Goal: Find specific page/section: Find specific page/section

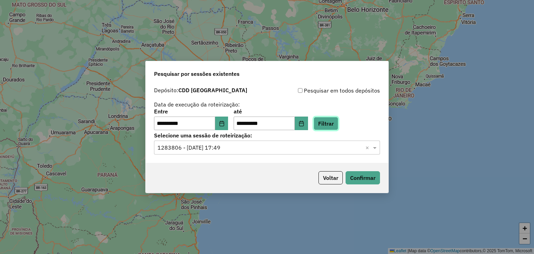
click at [332, 119] on button "Filtrar" at bounding box center [326, 123] width 25 height 13
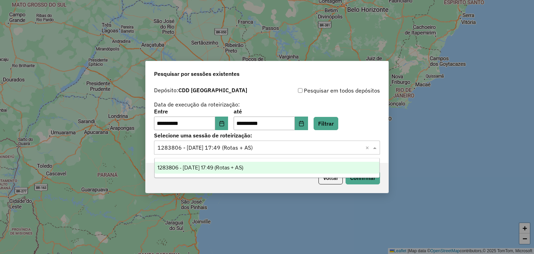
click at [298, 154] on div "Selecione uma sessão × 1283806 - 27/09/2025 17:49 (Rotas + AS) ×" at bounding box center [267, 148] width 226 height 14
click at [285, 171] on div "1283806 - 27/09/2025 17:49 (Rotas + AS)" at bounding box center [267, 168] width 225 height 12
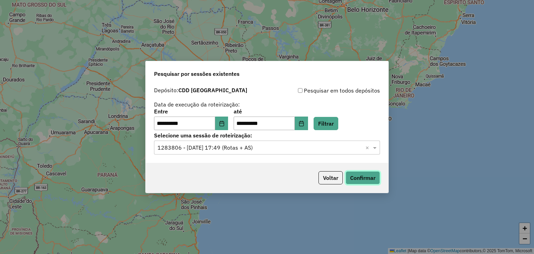
click at [357, 180] on button "Confirmar" at bounding box center [363, 177] width 34 height 13
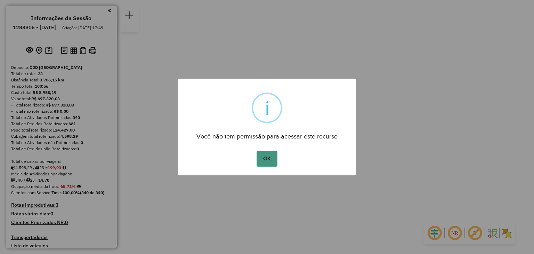
click at [269, 161] on button "OK" at bounding box center [267, 159] width 21 height 16
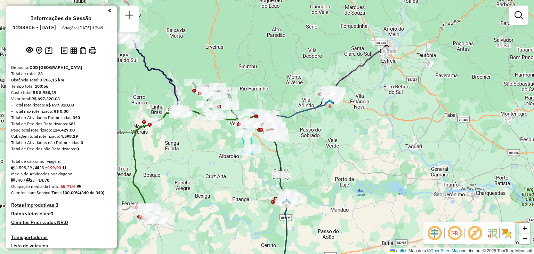
drag, startPoint x: 340, startPoint y: 138, endPoint x: 362, endPoint y: 136, distance: 22.4
click at [358, 145] on div "Janela de atendimento Grade de atendimento Capacidade Transportadoras Veículos …" at bounding box center [267, 127] width 534 height 254
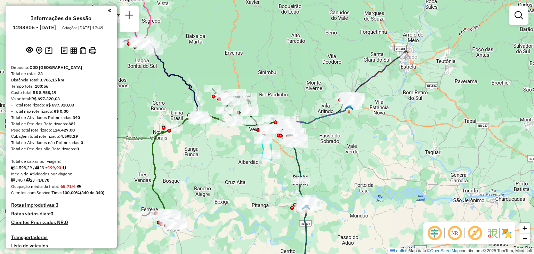
drag, startPoint x: 292, startPoint y: 84, endPoint x: 359, endPoint y: 74, distance: 67.9
click at [361, 73] on div "Janela de atendimento Grade de atendimento Capacidade Transportadoras Veículos …" at bounding box center [267, 127] width 534 height 254
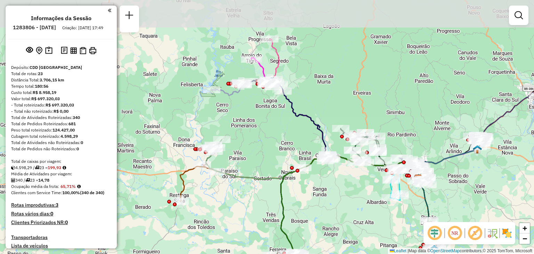
drag, startPoint x: 247, startPoint y: 57, endPoint x: 293, endPoint y: 90, distance: 56.8
click at [305, 100] on div "Janela de atendimento Grade de atendimento Capacidade Transportadoras Veículos …" at bounding box center [267, 127] width 534 height 254
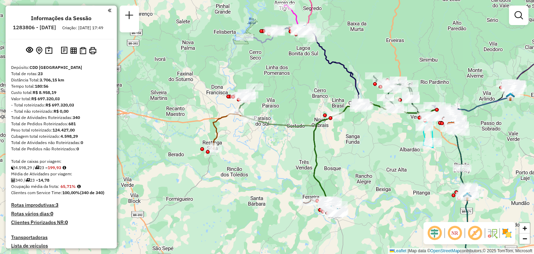
drag, startPoint x: 251, startPoint y: 156, endPoint x: 257, endPoint y: 140, distance: 17.5
click at [257, 140] on div "Janela de atendimento Grade de atendimento Capacidade Transportadoras Veículos …" at bounding box center [267, 127] width 534 height 254
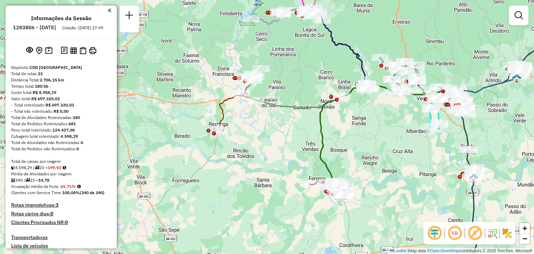
drag, startPoint x: 295, startPoint y: 128, endPoint x: 286, endPoint y: 95, distance: 34.7
click at [286, 95] on div "Janela de atendimento Grade de atendimento Capacidade Transportadoras Veículos …" at bounding box center [267, 127] width 534 height 254
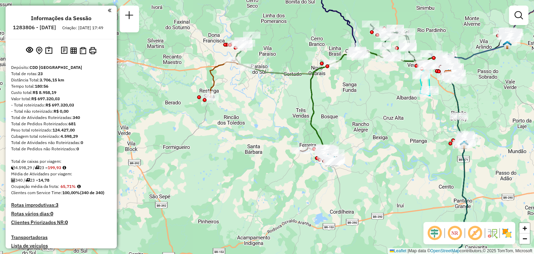
drag, startPoint x: 399, startPoint y: 139, endPoint x: 365, endPoint y: 95, distance: 55.6
click at [366, 96] on div "Rota 22 - Placa RLD1A88 41807468 - [PERSON_NAME] CARDO Janela de atendimento Gr…" at bounding box center [267, 127] width 534 height 254
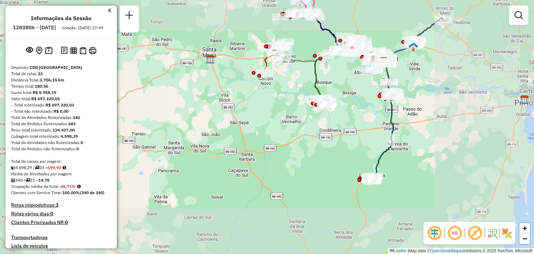
drag, startPoint x: 397, startPoint y: 174, endPoint x: 374, endPoint y: 152, distance: 32.0
click at [383, 142] on div "Janela de atendimento Grade de atendimento Capacidade Transportadoras Veículos …" at bounding box center [267, 127] width 534 height 254
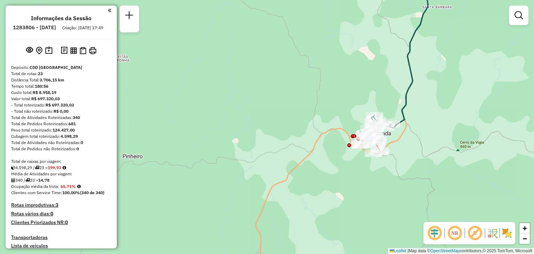
click at [343, 103] on div "Janela de atendimento Grade de atendimento Capacidade Transportadoras Veículos …" at bounding box center [267, 127] width 534 height 254
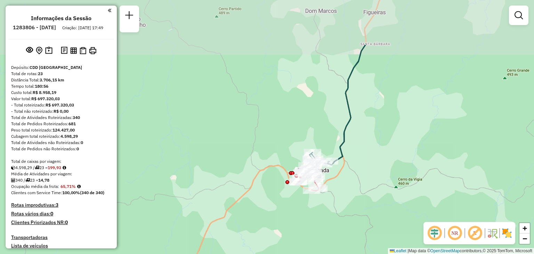
drag, startPoint x: 412, startPoint y: 75, endPoint x: 390, endPoint y: 124, distance: 53.2
click at [384, 146] on div "Janela de atendimento Grade de atendimento Capacidade Transportadoras Veículos …" at bounding box center [267, 127] width 534 height 254
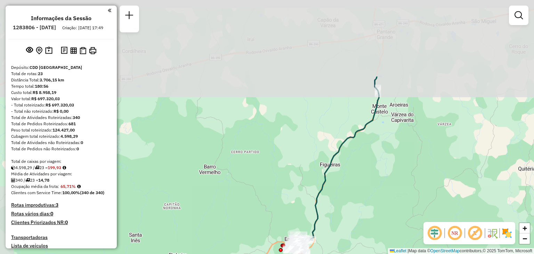
drag, startPoint x: 409, startPoint y: 131, endPoint x: 364, endPoint y: 199, distance: 81.7
click at [364, 199] on div "Janela de atendimento Grade de atendimento Capacidade Transportadoras Veículos …" at bounding box center [267, 127] width 534 height 254
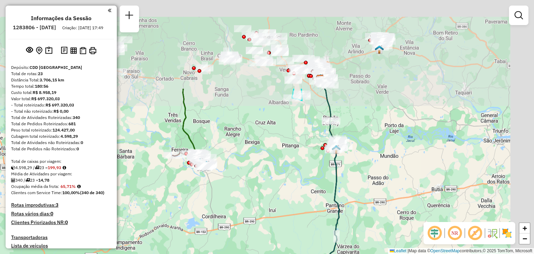
drag, startPoint x: 420, startPoint y: 96, endPoint x: 380, endPoint y: 211, distance: 120.8
click at [380, 211] on div "Janela de atendimento Grade de atendimento Capacidade Transportadoras Veículos …" at bounding box center [267, 127] width 534 height 254
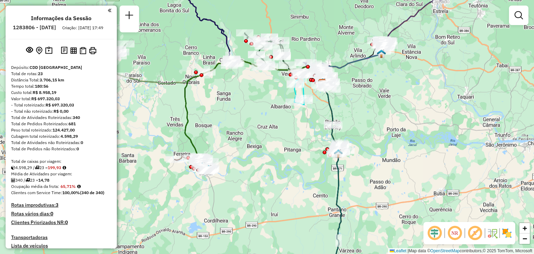
drag, startPoint x: 366, startPoint y: 101, endPoint x: 377, endPoint y: 133, distance: 33.1
click at [376, 134] on div "Janela de atendimento Grade de atendimento Capacidade Transportadoras Veículos …" at bounding box center [267, 127] width 534 height 254
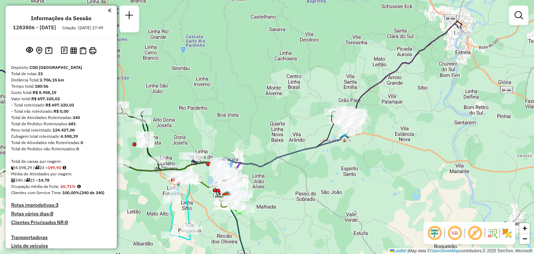
drag, startPoint x: 290, startPoint y: 102, endPoint x: 397, endPoint y: 69, distance: 112.2
click at [403, 65] on div "Janela de atendimento Grade de atendimento Capacidade Transportadoras Veículos …" at bounding box center [267, 127] width 534 height 254
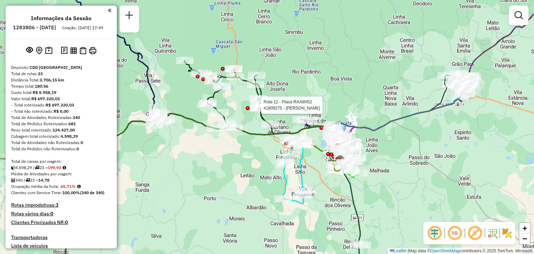
select select "**********"
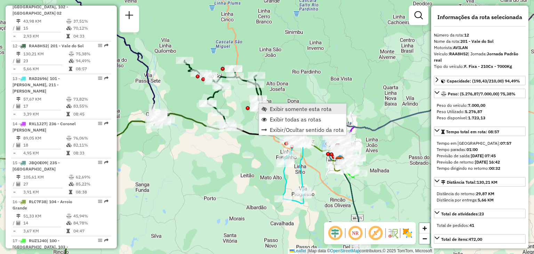
scroll to position [694, 0]
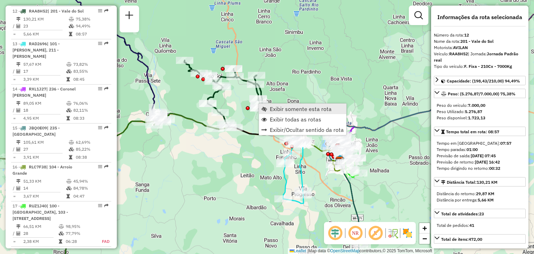
click at [274, 108] on span "Exibir somente esta rota" at bounding box center [301, 109] width 62 height 6
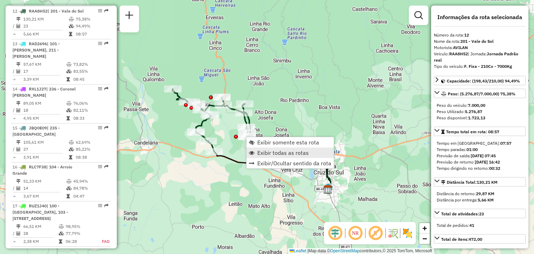
click at [265, 153] on span "Exibir todas as rotas" at bounding box center [282, 153] width 51 height 6
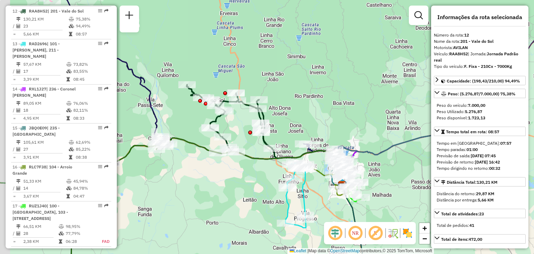
drag, startPoint x: 225, startPoint y: 184, endPoint x: 267, endPoint y: 163, distance: 46.8
click at [267, 163] on div "Janela de atendimento Grade de atendimento Capacidade Transportadoras Veículos …" at bounding box center [267, 127] width 534 height 254
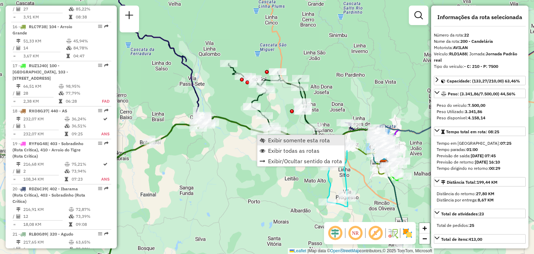
scroll to position [936, 0]
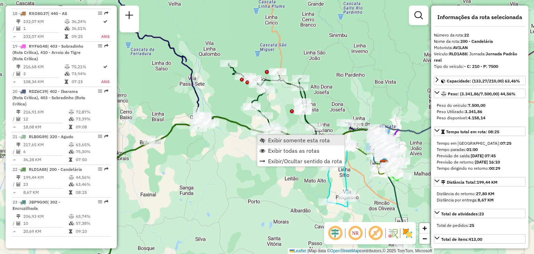
click at [284, 139] on span "Exibir somente esta rota" at bounding box center [299, 140] width 62 height 6
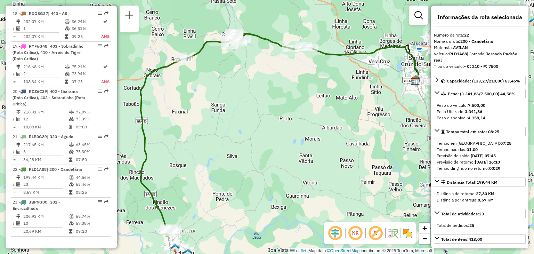
drag, startPoint x: 229, startPoint y: 159, endPoint x: 277, endPoint y: 156, distance: 48.1
click at [275, 163] on div "Janela de atendimento Grade de atendimento Capacidade Transportadoras Veículos …" at bounding box center [267, 127] width 534 height 254
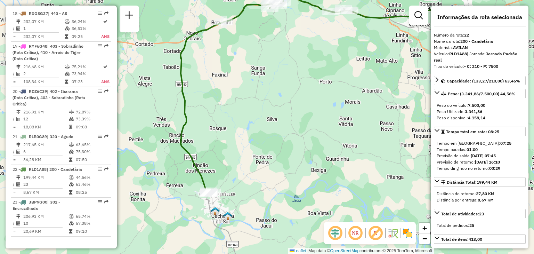
drag, startPoint x: 326, startPoint y: 113, endPoint x: 320, endPoint y: 69, distance: 44.6
click at [320, 69] on div "Janela de atendimento Grade de atendimento Capacidade Transportadoras Veículos …" at bounding box center [267, 127] width 534 height 254
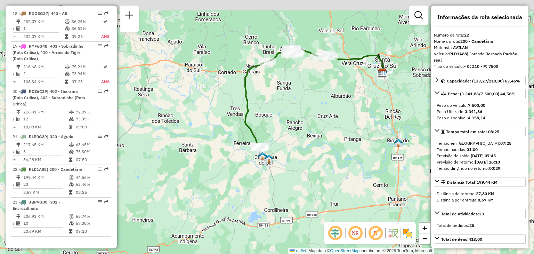
drag, startPoint x: 328, startPoint y: 85, endPoint x: 322, endPoint y: 102, distance: 17.6
click at [322, 101] on div "Janela de atendimento Grade de atendimento Capacidade Transportadoras Veículos …" at bounding box center [267, 127] width 534 height 254
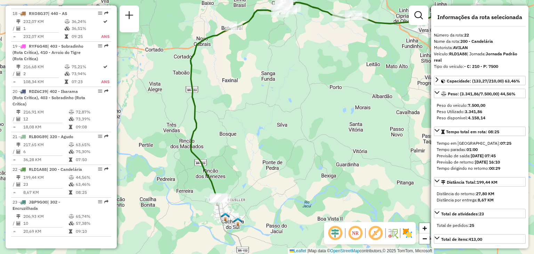
click at [289, 153] on div "Janela de atendimento Grade de atendimento Capacidade Transportadoras Veículos …" at bounding box center [267, 127] width 534 height 254
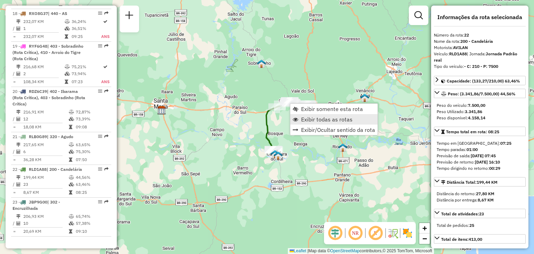
click at [304, 117] on span "Exibir todas as rotas" at bounding box center [326, 120] width 51 height 6
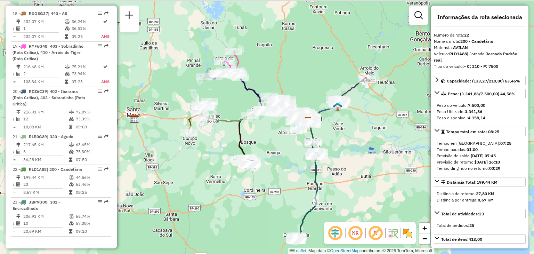
drag, startPoint x: 317, startPoint y: 152, endPoint x: 301, endPoint y: 141, distance: 19.1
click at [290, 162] on div "Janela de atendimento Grade de atendimento Capacidade Transportadoras Veículos …" at bounding box center [267, 127] width 534 height 254
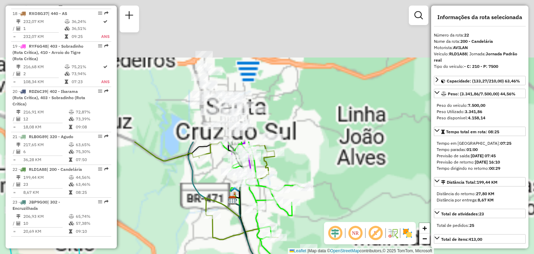
drag, startPoint x: 363, startPoint y: 81, endPoint x: 286, endPoint y: 228, distance: 165.8
click at [292, 247] on div "Janela de atendimento Grade de atendimento Capacidade Transportadoras Veículos …" at bounding box center [267, 127] width 534 height 254
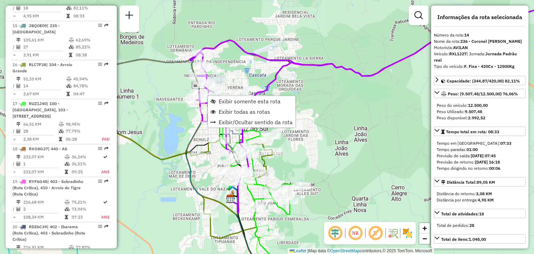
scroll to position [772, 0]
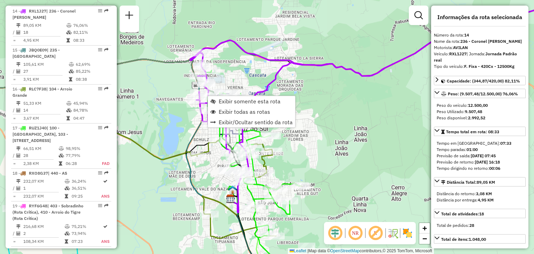
click at [184, 139] on div "Janela de atendimento Grade de atendimento Capacidade Transportadoras Veículos …" at bounding box center [267, 127] width 534 height 254
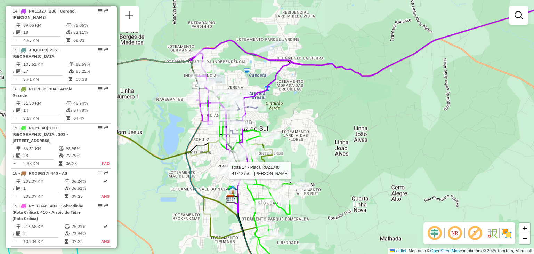
select select "**********"
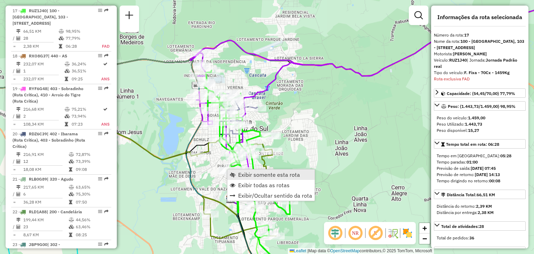
click at [238, 174] on link "Exibir somente esta rota" at bounding box center [271, 174] width 87 height 10
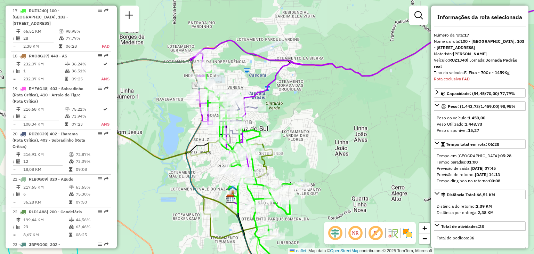
scroll to position [889, 0]
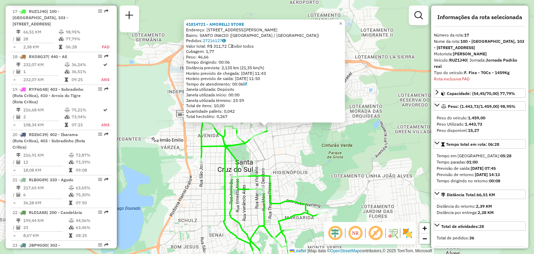
click at [268, 26] on div "41814721 - AMORELLI STORE" at bounding box center [264, 25] width 157 height 6
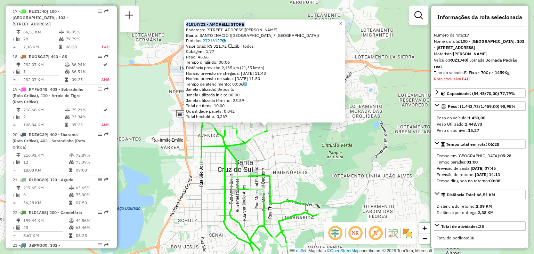
click at [268, 26] on div "41814721 - AMORELLI STORE" at bounding box center [264, 25] width 157 height 6
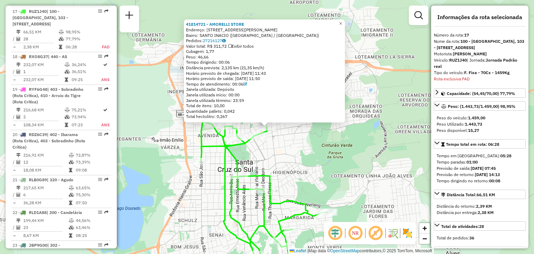
click at [268, 26] on div "41814721 - AMORELLI STORE" at bounding box center [264, 25] width 157 height 6
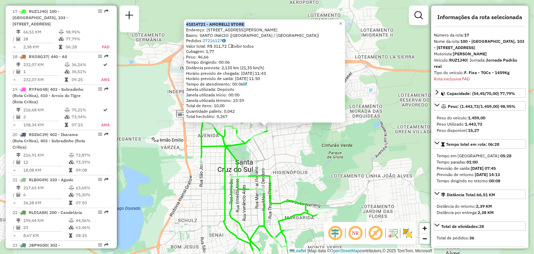
click at [268, 26] on div "41814721 - AMORELLI STORE" at bounding box center [264, 25] width 157 height 6
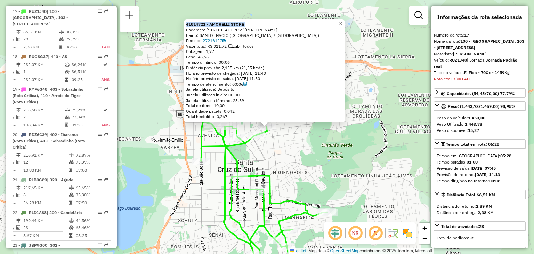
click at [268, 26] on div "41814721 - AMORELLI STORE" at bounding box center [264, 25] width 157 height 6
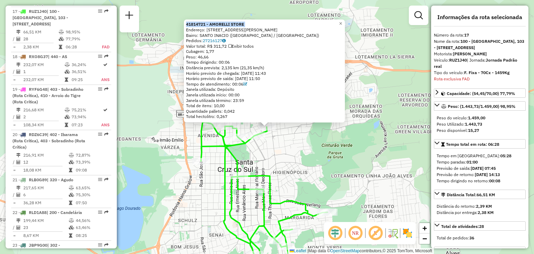
click at [268, 26] on div "41814721 - AMORELLI STORE" at bounding box center [264, 25] width 157 height 6
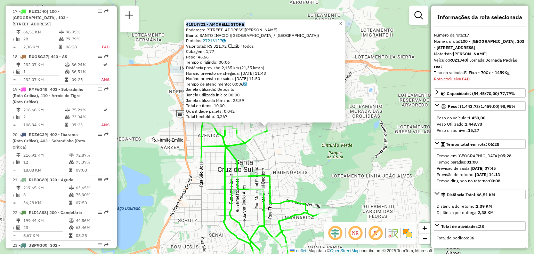
click at [268, 26] on div "41814721 - AMORELLI STORE" at bounding box center [264, 25] width 157 height 6
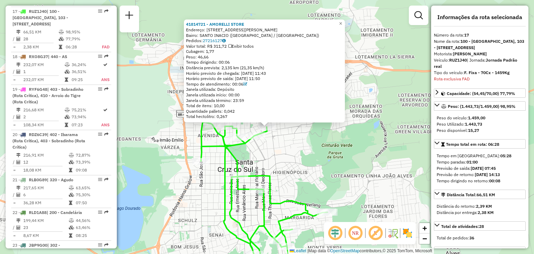
click at [268, 26] on div "41814721 - AMORELLI STORE" at bounding box center [264, 25] width 157 height 6
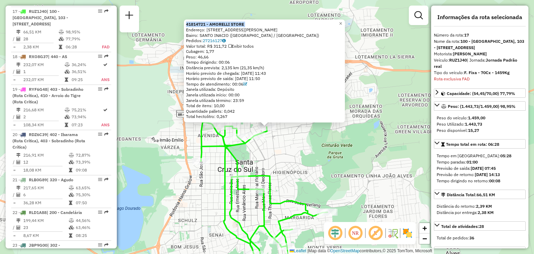
click at [268, 26] on div "41814721 - AMORELLI STORE" at bounding box center [264, 25] width 157 height 6
drag, startPoint x: 202, startPoint y: 120, endPoint x: 268, endPoint y: 26, distance: 114.8
click at [268, 26] on div "41814721 - AMORELLI STORE" at bounding box center [264, 25] width 157 height 6
click at [267, 26] on div "41814721 - AMORELLI STORE" at bounding box center [264, 25] width 157 height 6
click at [268, 26] on div "41814721 - AMORELLI STORE" at bounding box center [264, 25] width 157 height 6
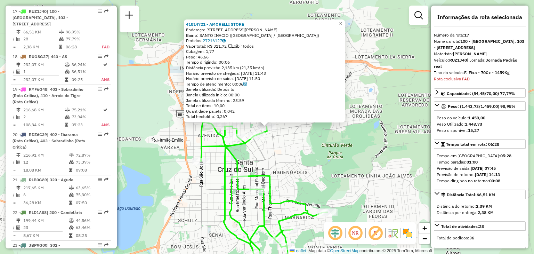
click at [268, 26] on div "41814721 - AMORELLI STORE" at bounding box center [264, 25] width 157 height 6
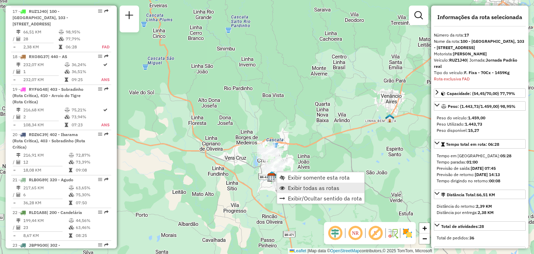
click at [294, 188] on span "Exibir todas as rotas" at bounding box center [313, 188] width 51 height 6
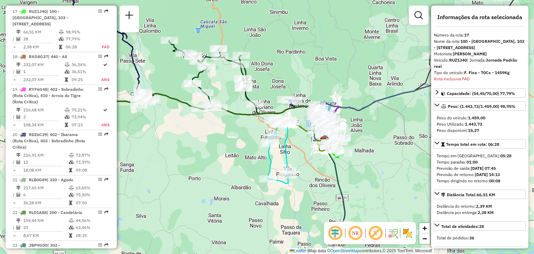
drag, startPoint x: 183, startPoint y: 162, endPoint x: 276, endPoint y: 114, distance: 104.6
click at [277, 113] on div "Janela de atendimento Grade de atendimento Capacidade Transportadoras Veículos …" at bounding box center [267, 127] width 534 height 254
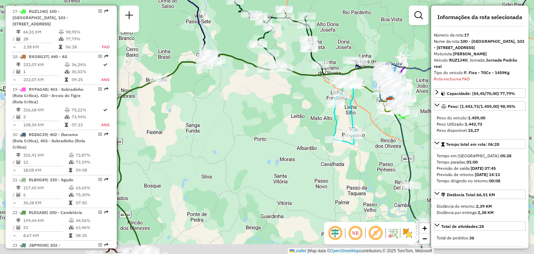
drag, startPoint x: 264, startPoint y: 124, endPoint x: 291, endPoint y: 112, distance: 29.0
click at [338, 85] on div "Janela de atendimento Grade de atendimento Capacidade Transportadoras Veículos …" at bounding box center [267, 127] width 534 height 254
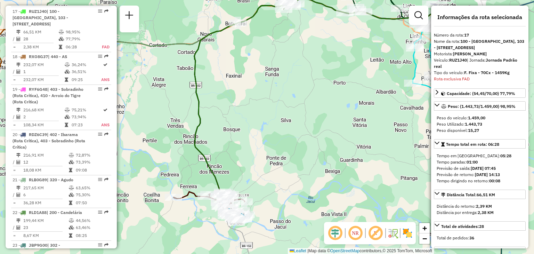
drag, startPoint x: 231, startPoint y: 125, endPoint x: 232, endPoint y: 113, distance: 11.5
click at [234, 102] on div "Janela de atendimento Grade de atendimento Capacidade Transportadoras Veículos …" at bounding box center [267, 127] width 534 height 254
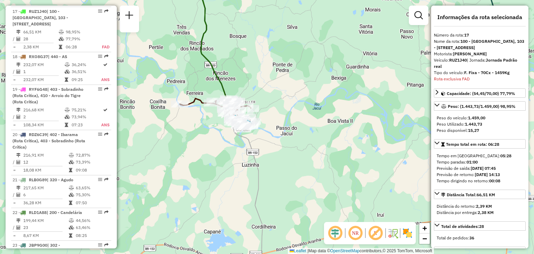
drag, startPoint x: 258, startPoint y: 126, endPoint x: 245, endPoint y: 89, distance: 39.1
click at [259, 60] on div "Janela de atendimento Grade de atendimento Capacidade Transportadoras Veículos …" at bounding box center [267, 127] width 534 height 254
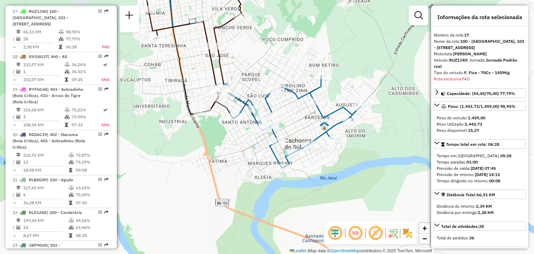
drag, startPoint x: 253, startPoint y: 65, endPoint x: 262, endPoint y: 101, distance: 36.7
click at [262, 101] on div "Rota 9 - Placa RLC7E98 41810853 - SECOS MOLHADOS Rota 5 - Placa RYG1J70 4181538…" at bounding box center [267, 127] width 534 height 254
